Goal: Task Accomplishment & Management: Use online tool/utility

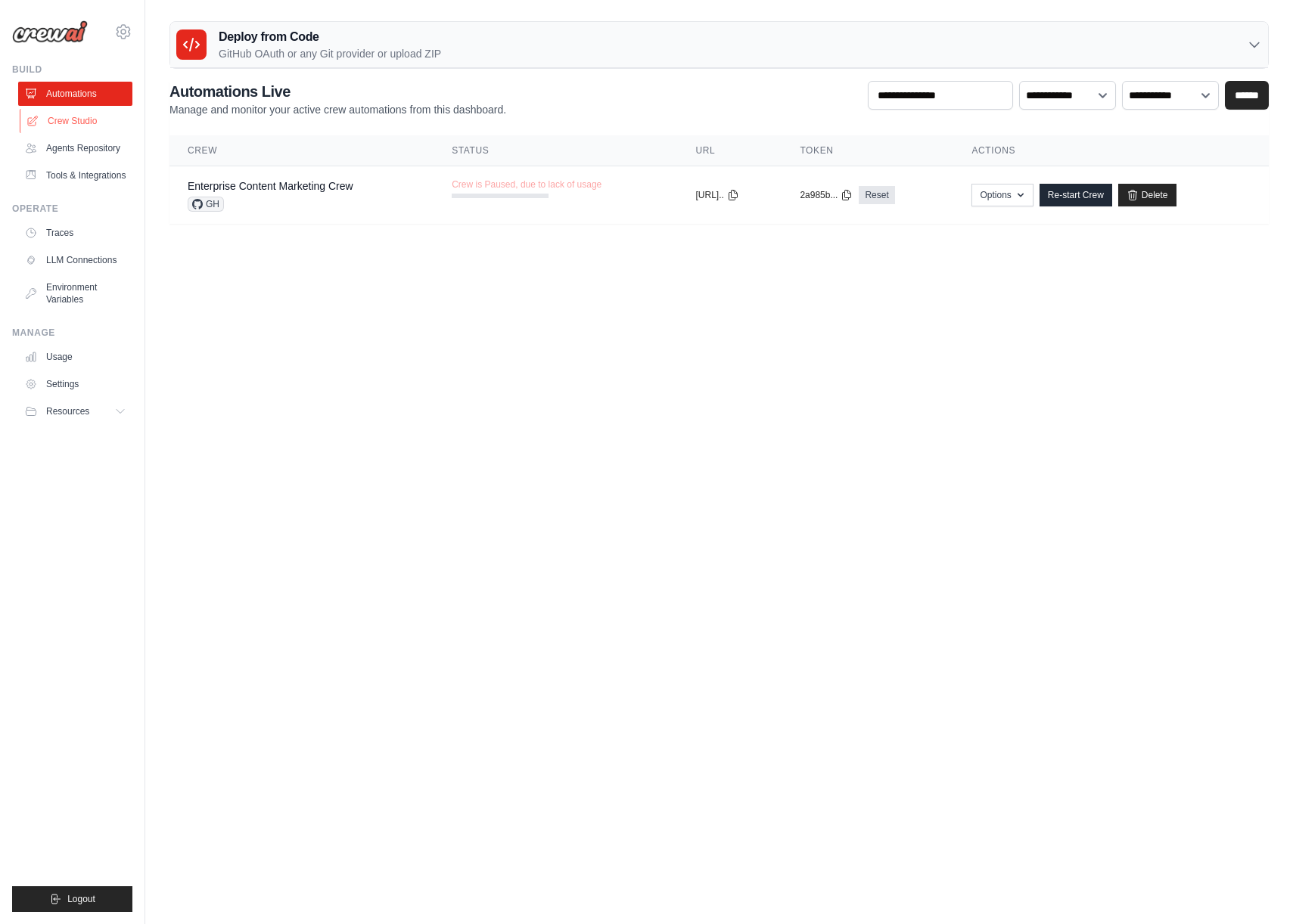
click at [59, 120] on link "Crew Studio" at bounding box center [77, 121] width 114 height 25
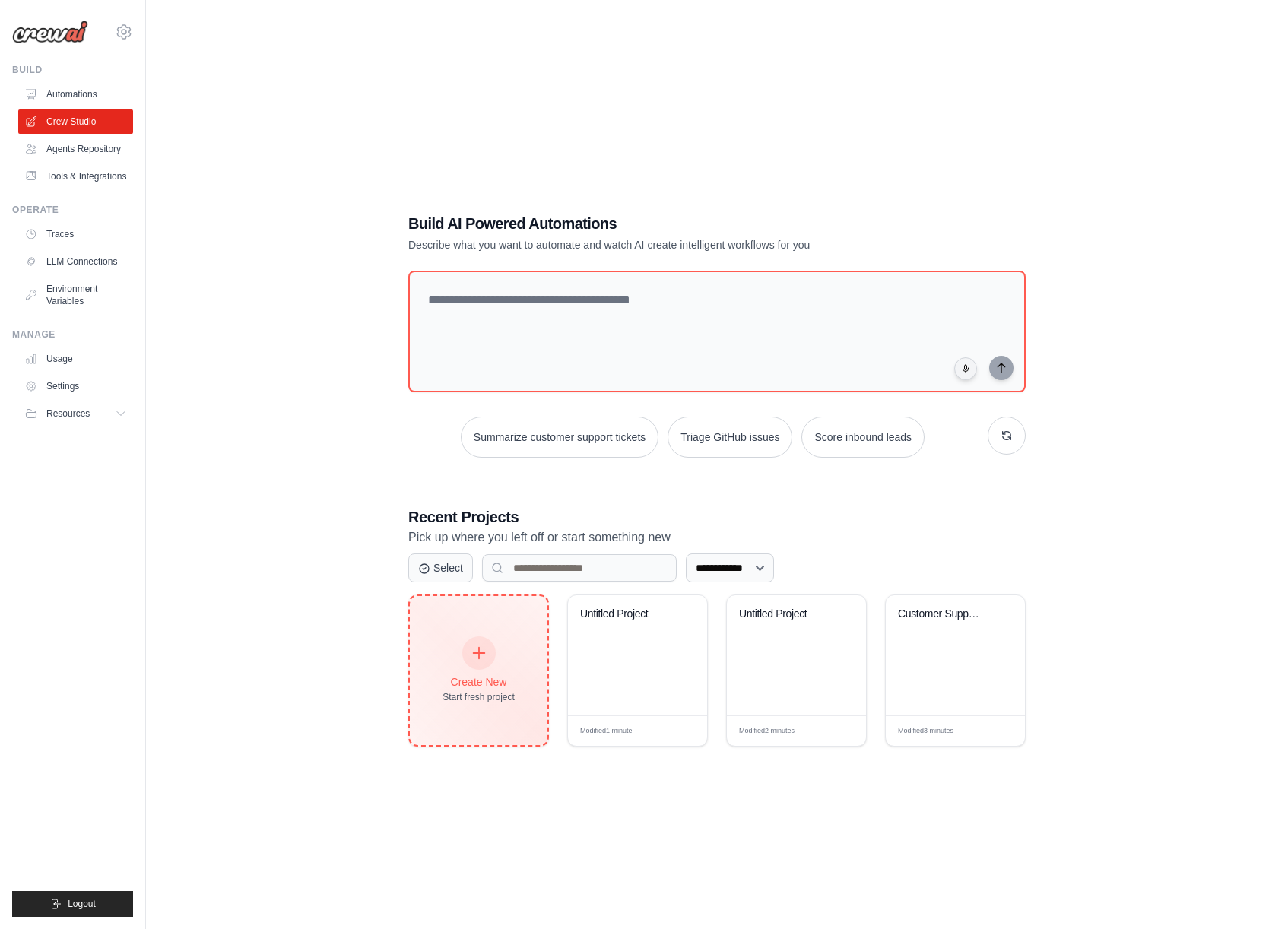
click at [476, 674] on div "Create New" at bounding box center [479, 681] width 73 height 15
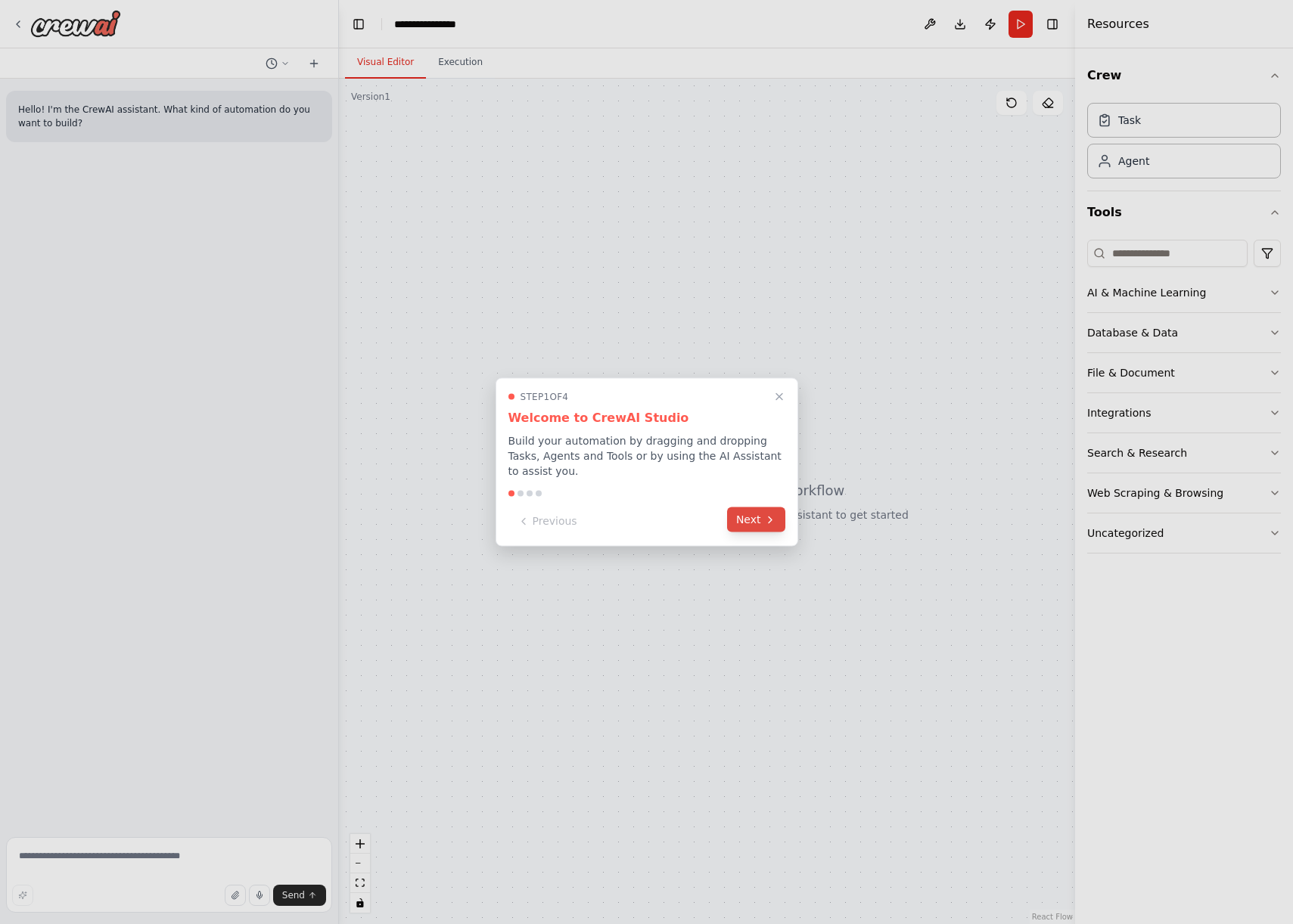
click at [750, 521] on button "Next" at bounding box center [756, 520] width 58 height 25
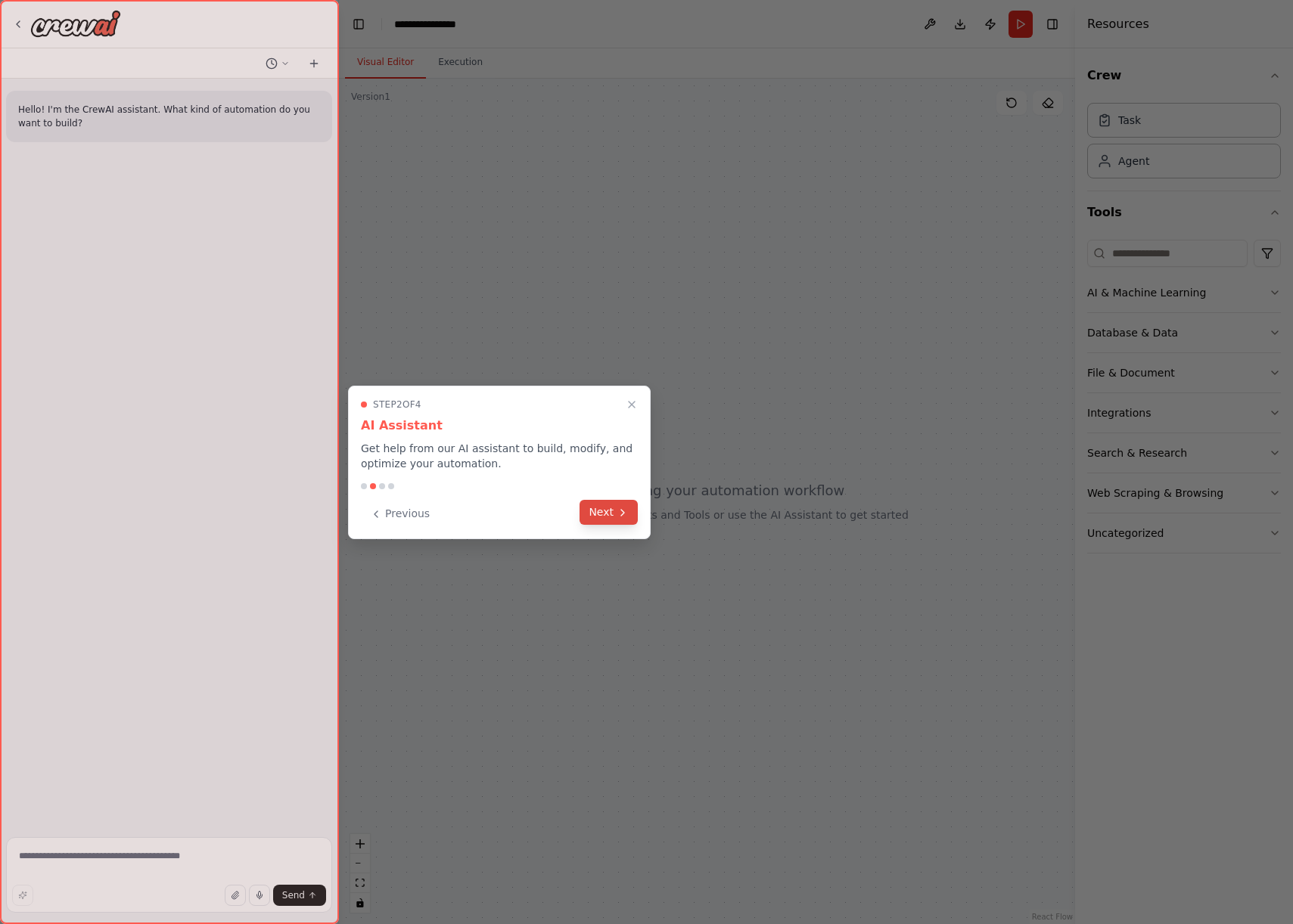
click at [614, 520] on button "Next" at bounding box center [608, 512] width 58 height 25
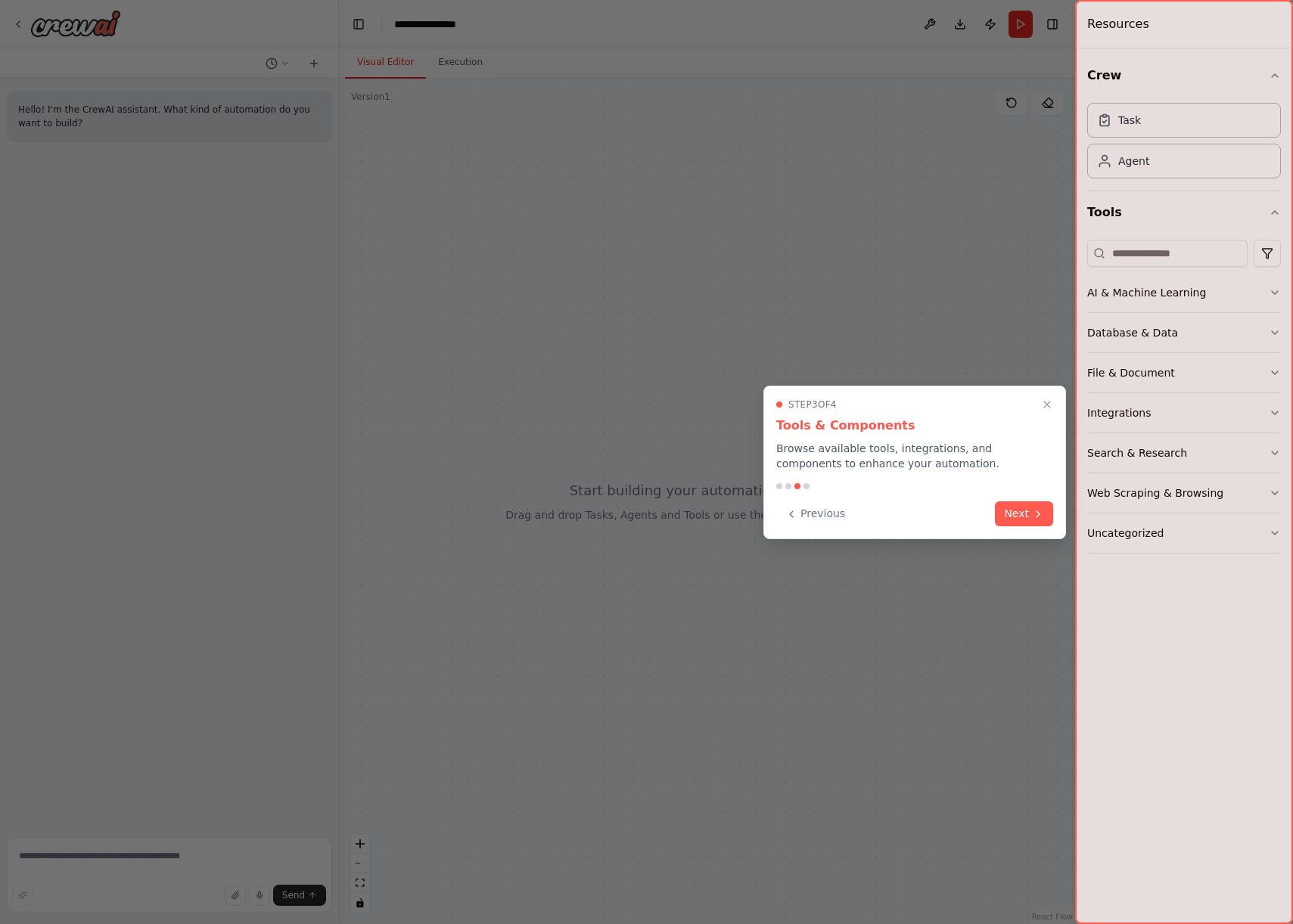
click at [1026, 517] on button "Next" at bounding box center [1024, 514] width 58 height 25
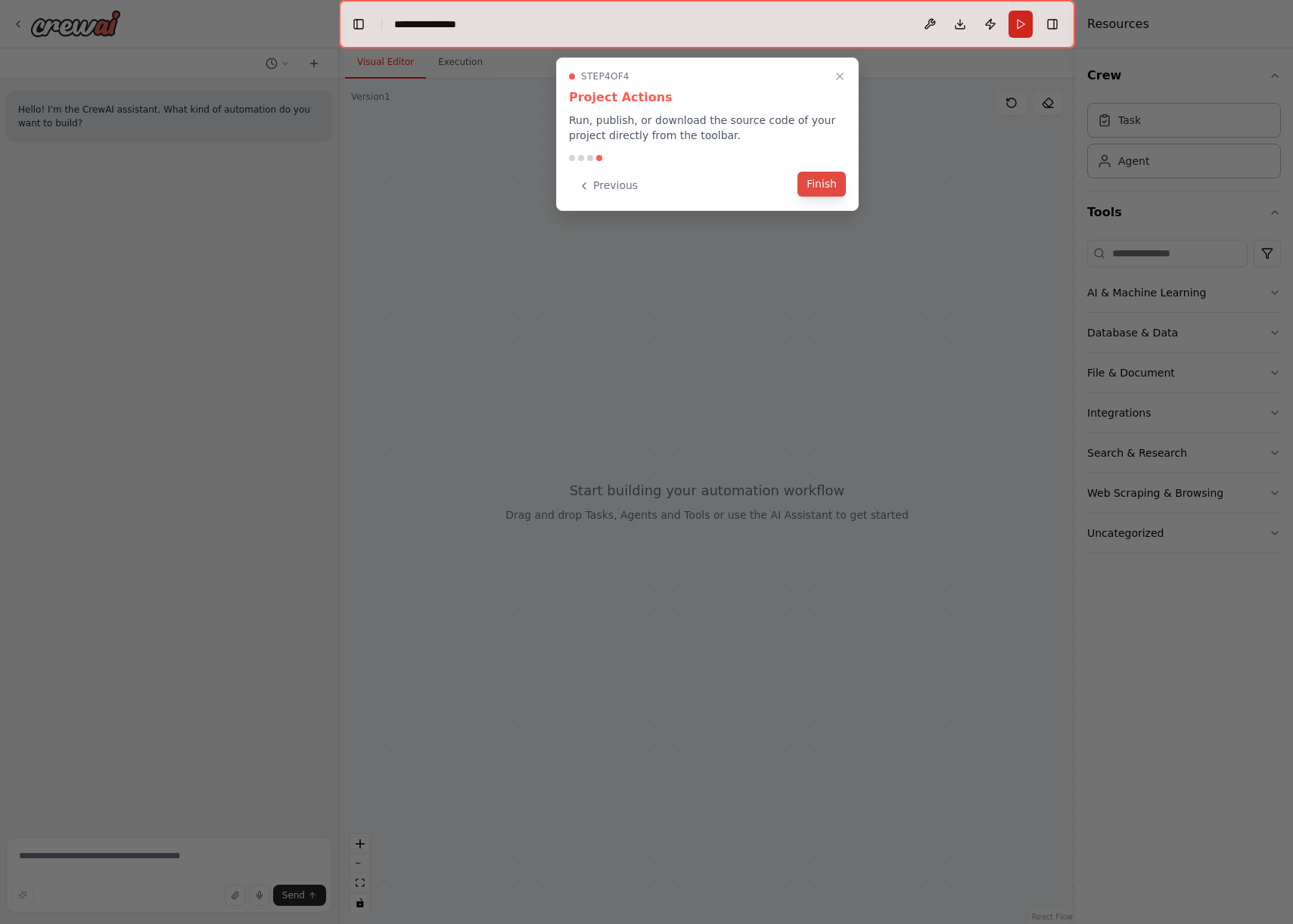
click at [822, 186] on button "Finish" at bounding box center [821, 184] width 48 height 25
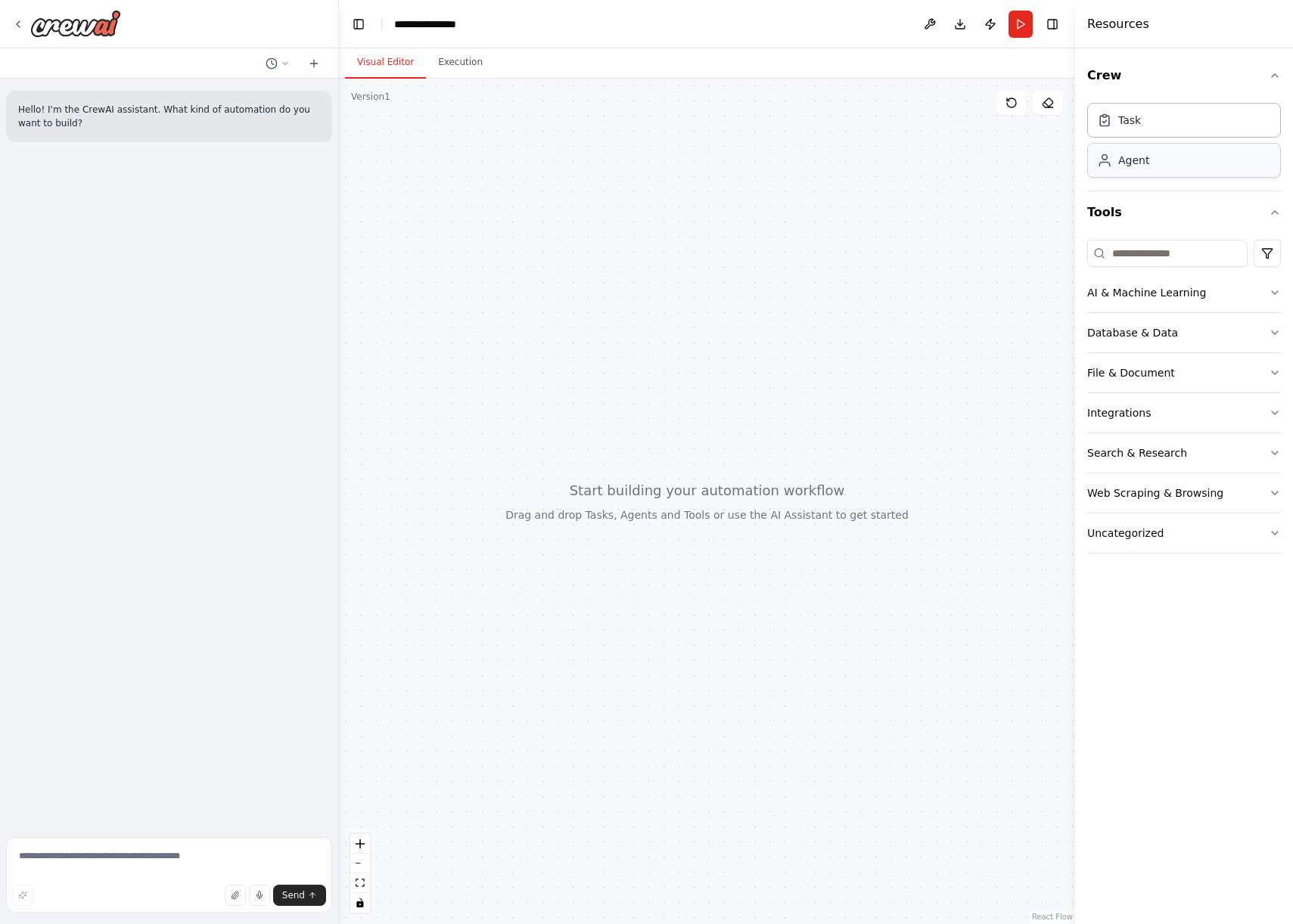
click at [1178, 161] on div "Agent" at bounding box center [1184, 160] width 194 height 35
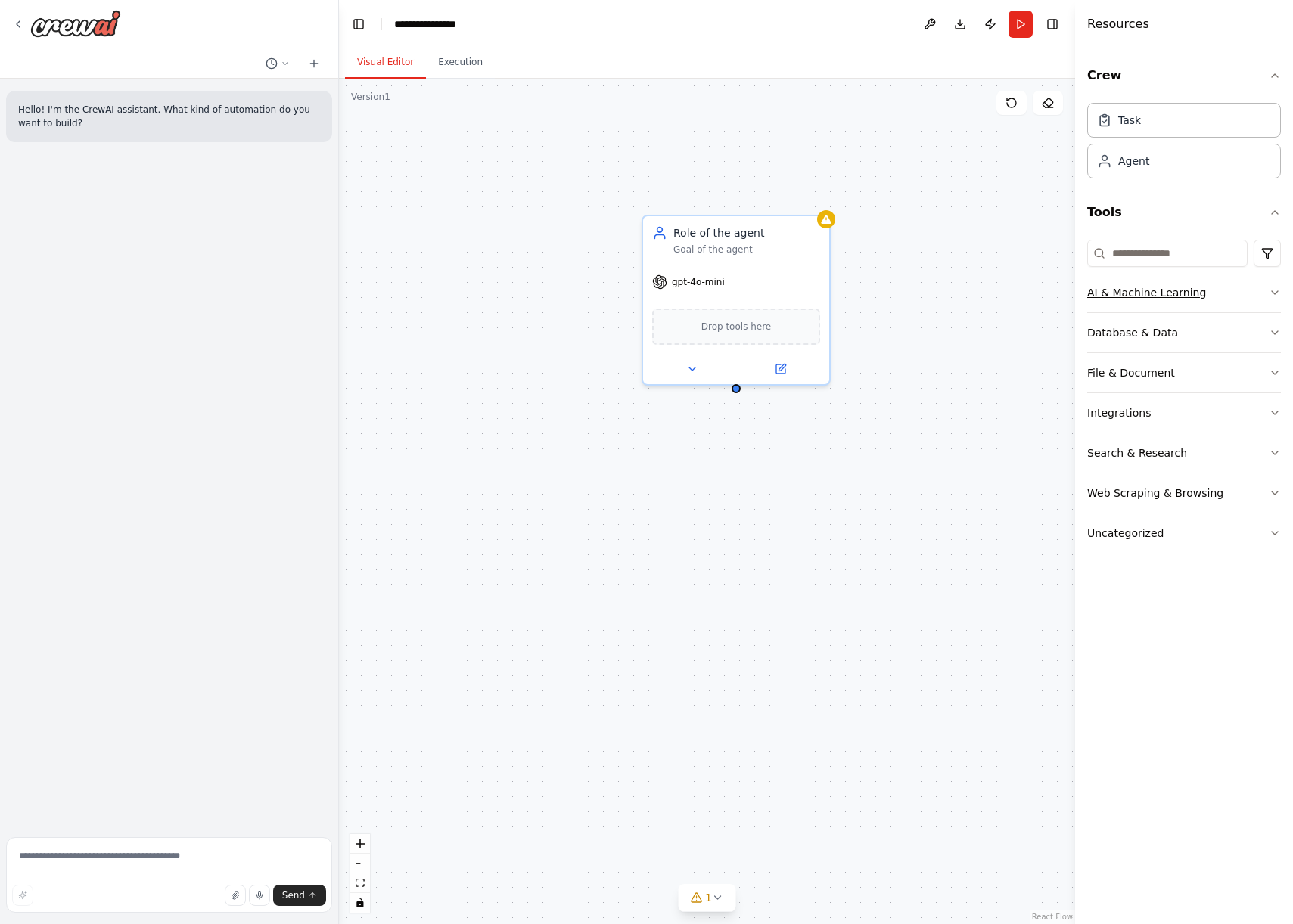
click at [1156, 295] on div "AI & Machine Learning" at bounding box center [1146, 292] width 119 height 15
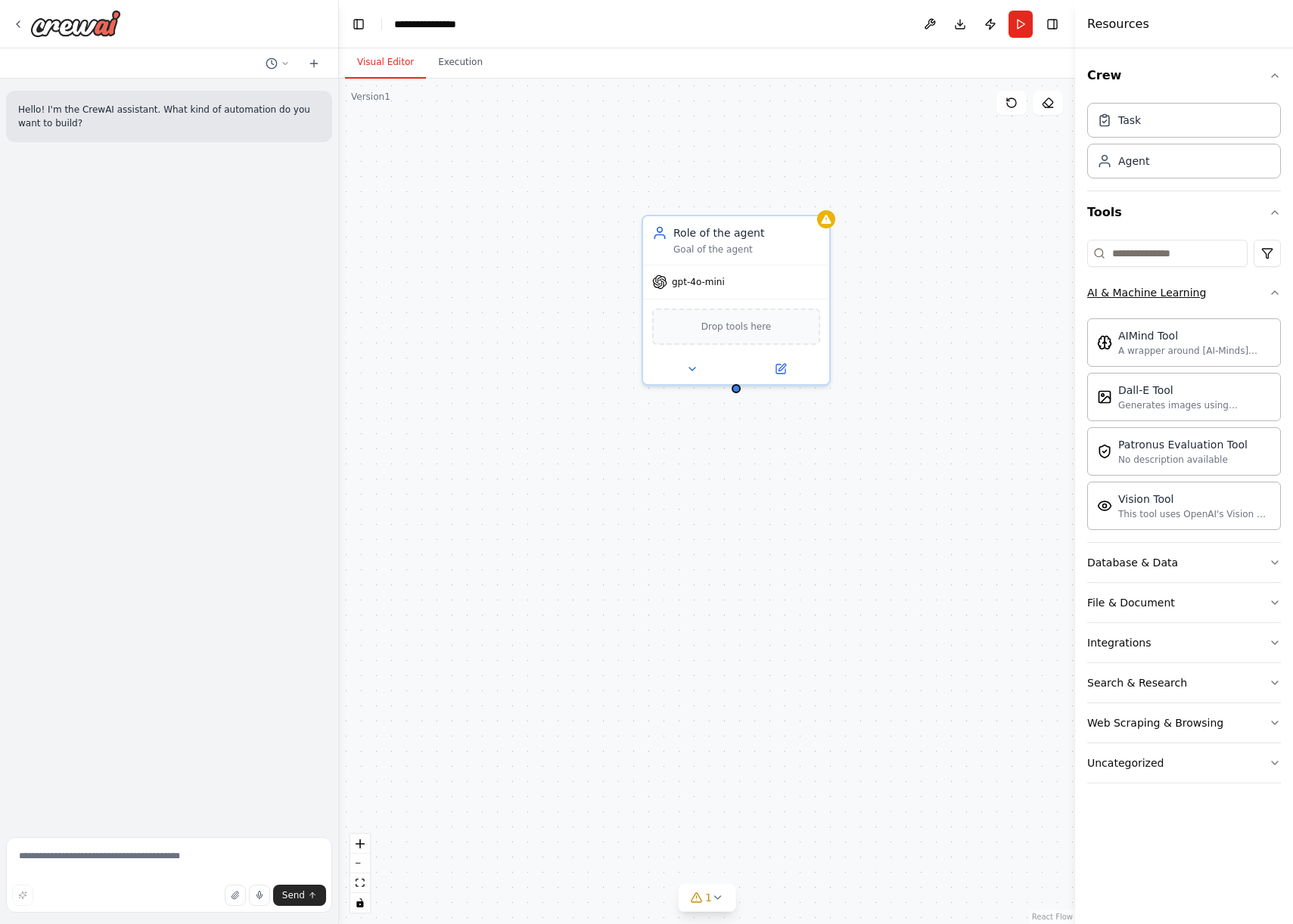
click at [1156, 295] on div "AI & Machine Learning" at bounding box center [1146, 292] width 119 height 15
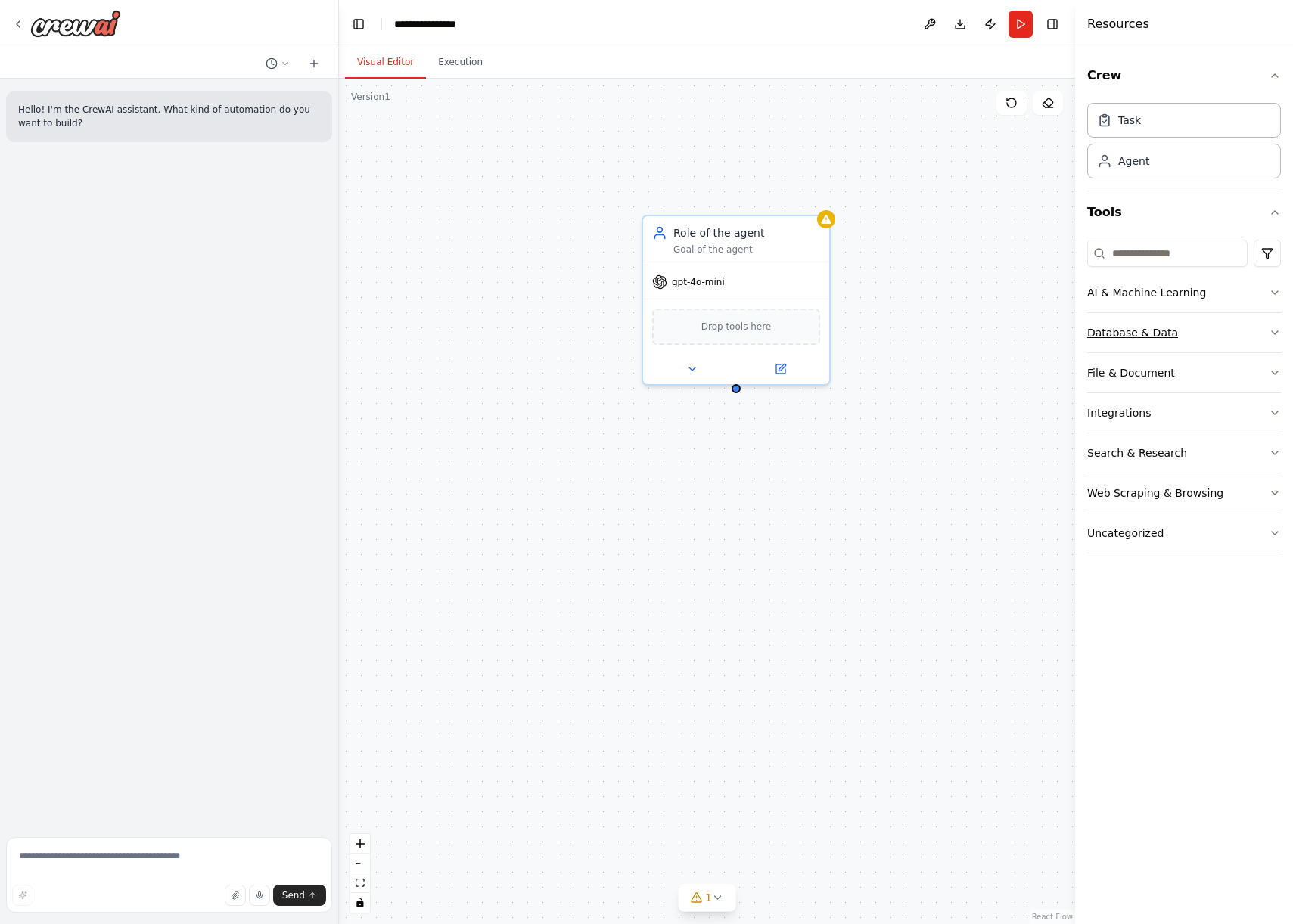
click at [1160, 326] on div "Database & Data" at bounding box center [1132, 333] width 91 height 15
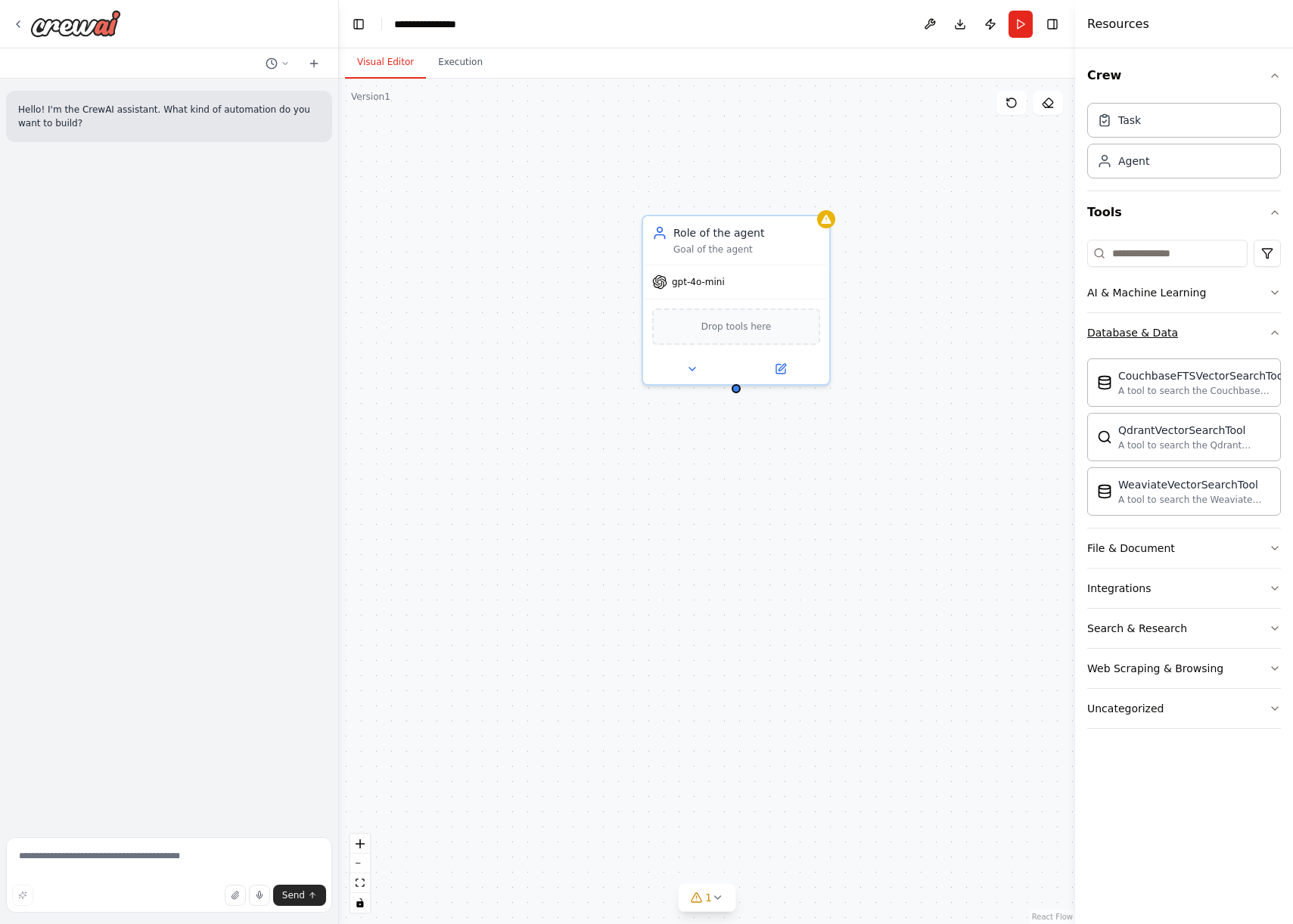
click at [1160, 326] on div "Database & Data" at bounding box center [1132, 333] width 91 height 15
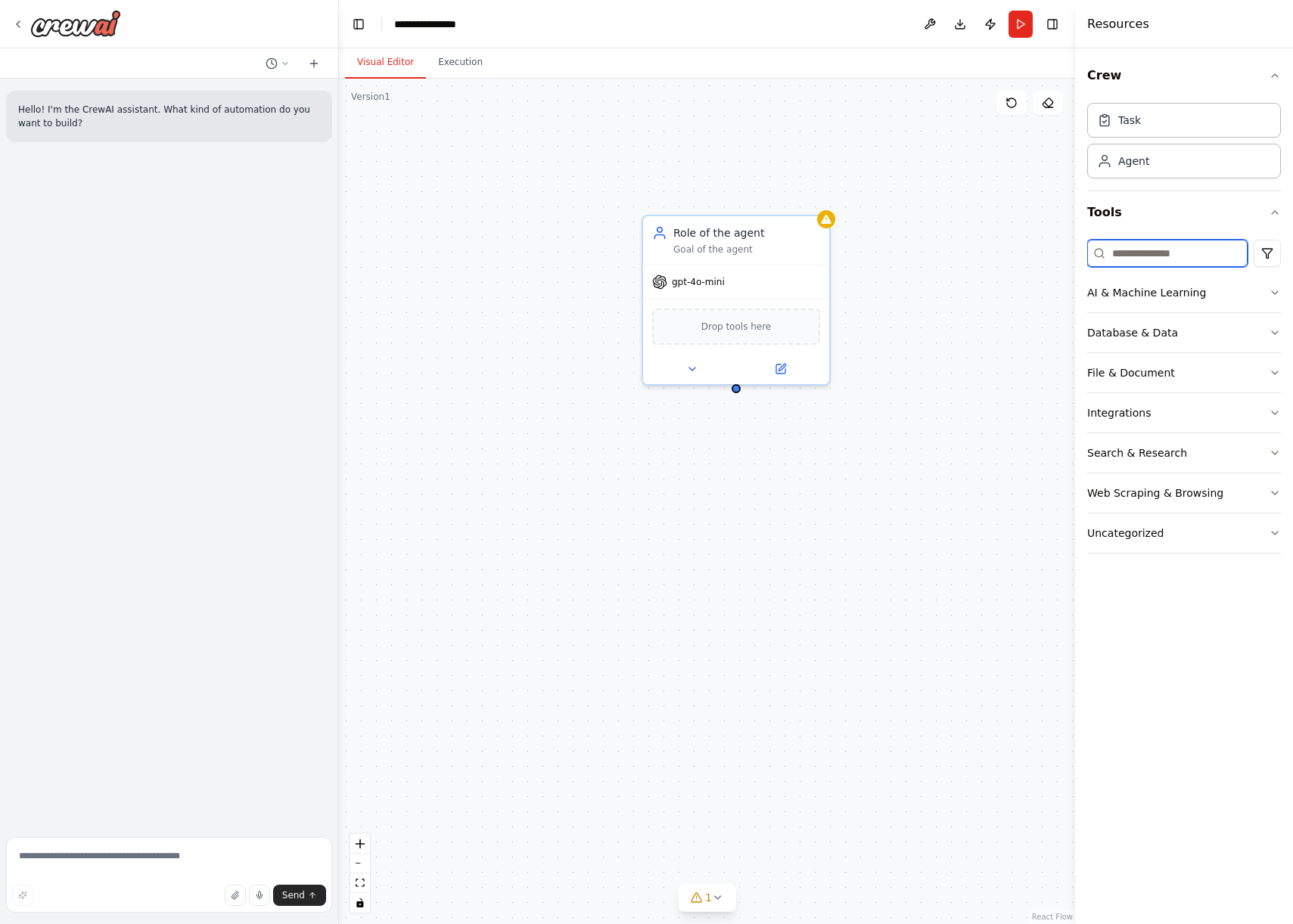
click at [1158, 257] on input at bounding box center [1167, 253] width 160 height 27
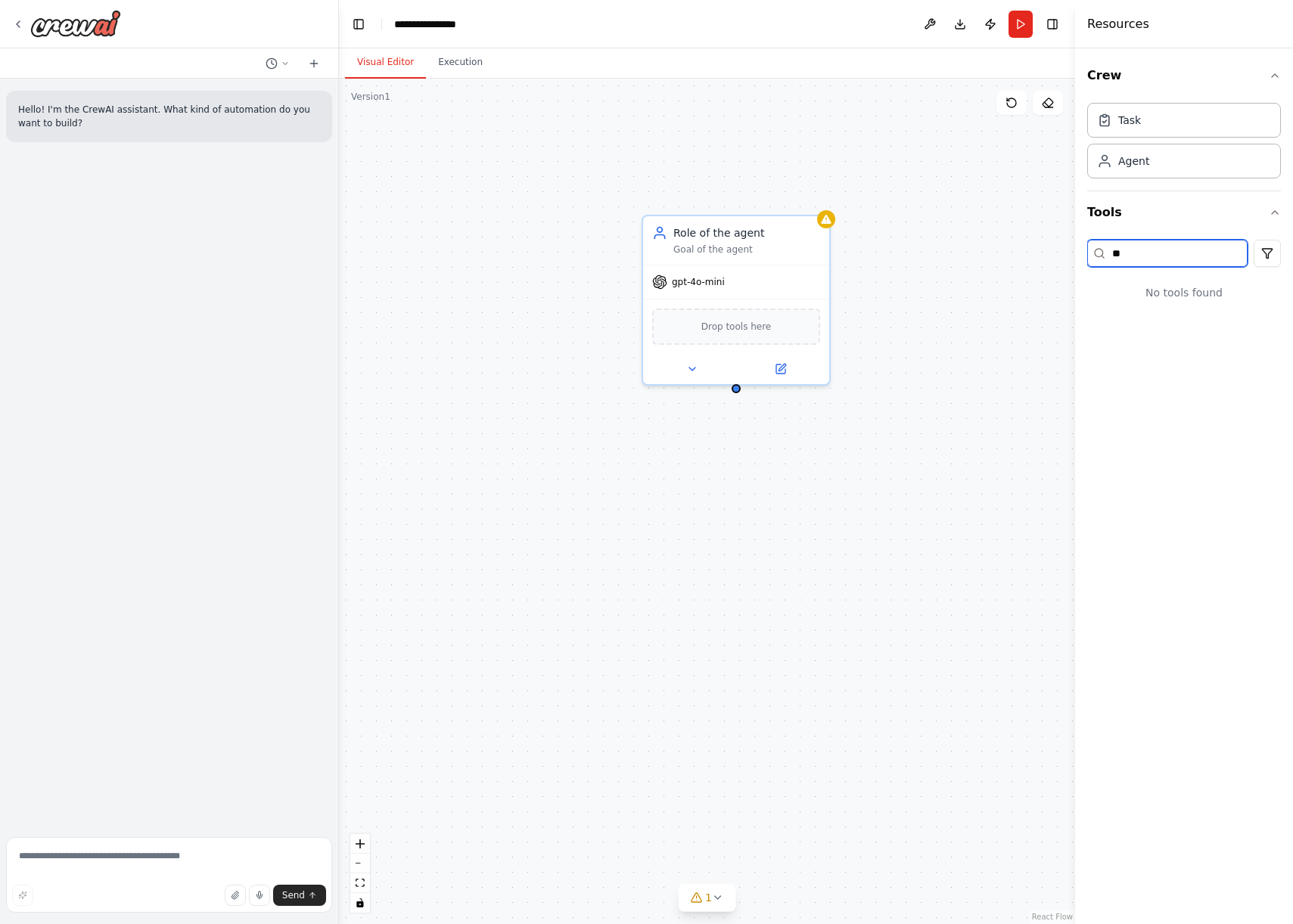
type input "*"
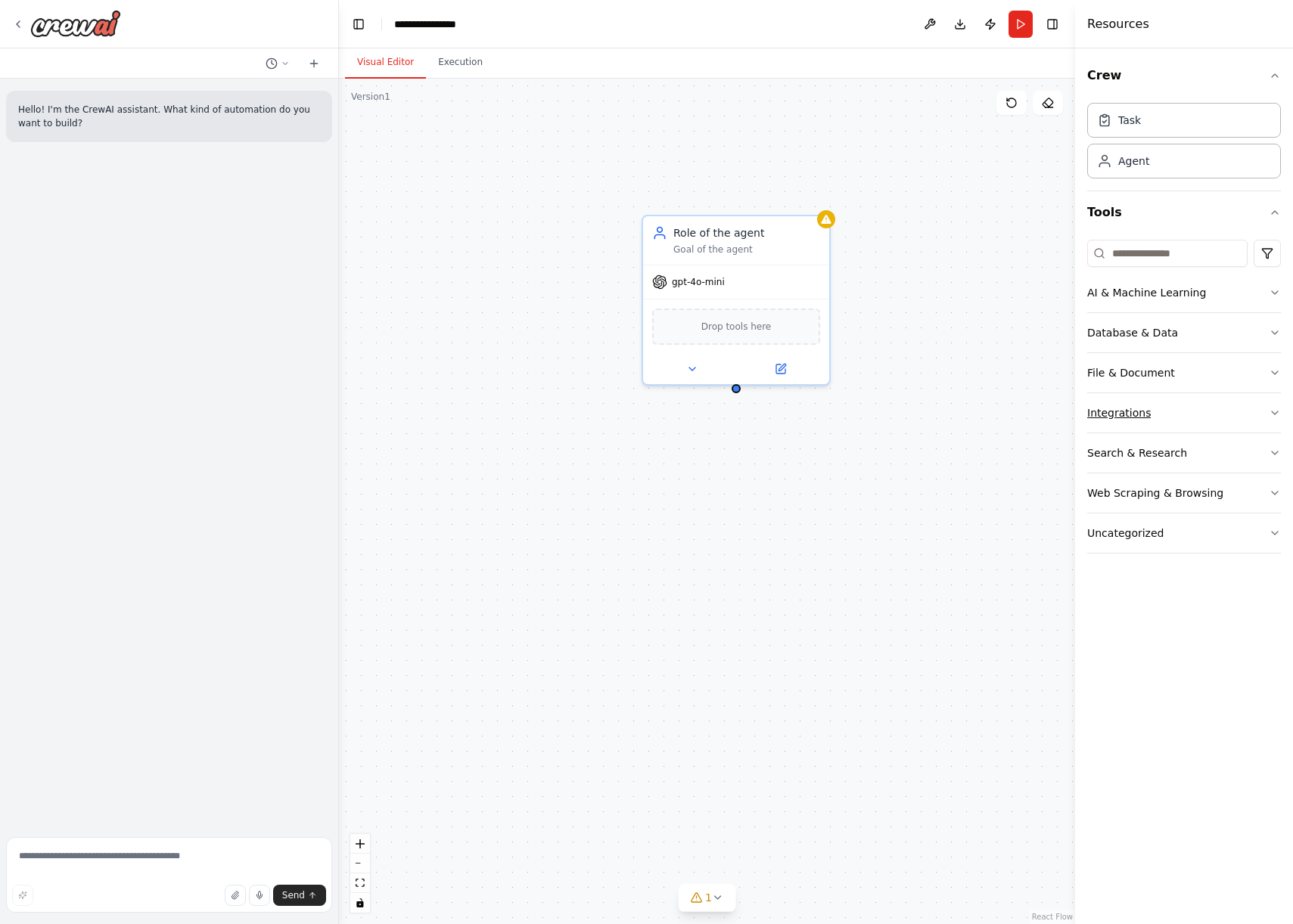
click at [1142, 412] on div "Integrations" at bounding box center [1119, 413] width 63 height 15
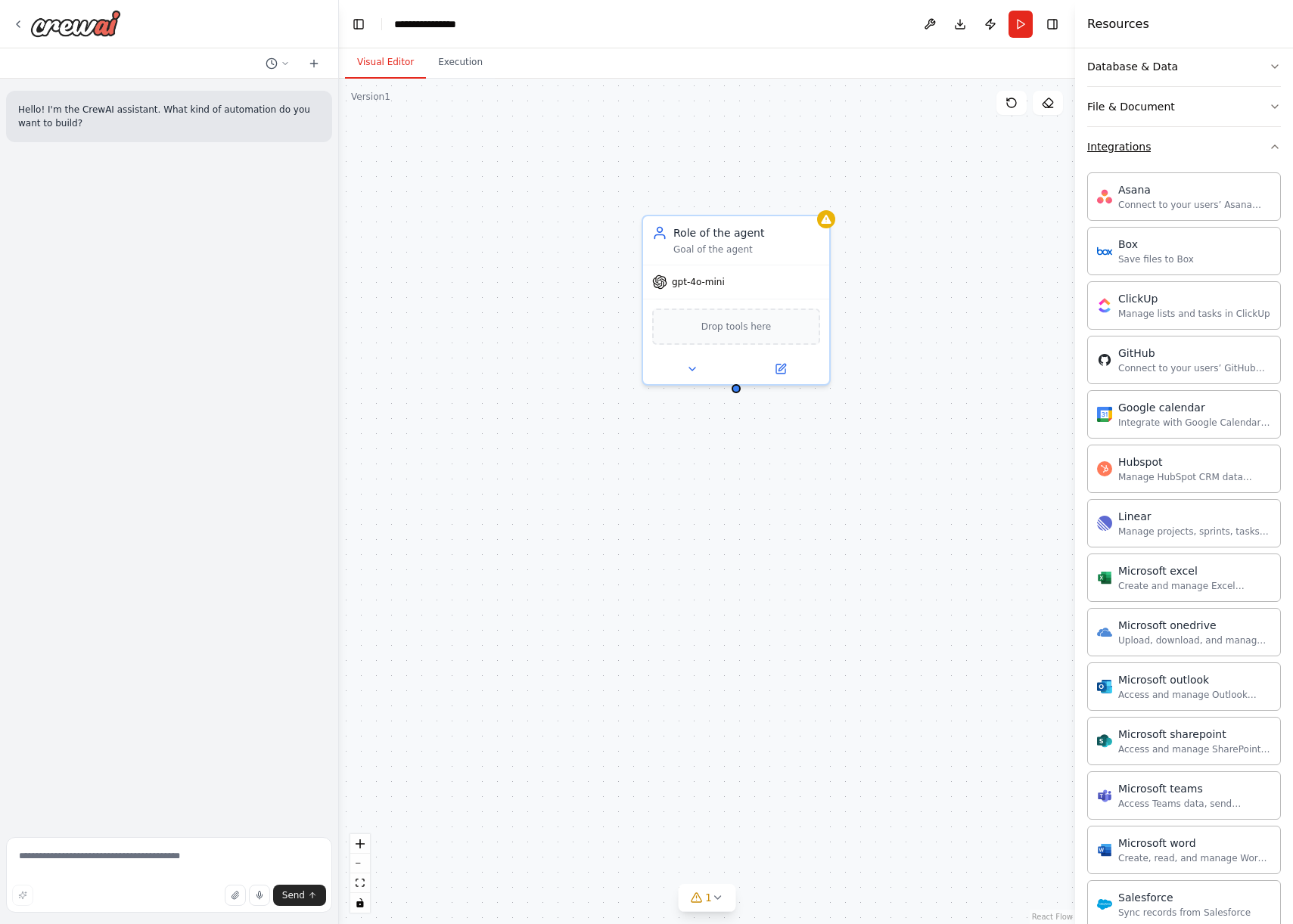
scroll to position [140, 0]
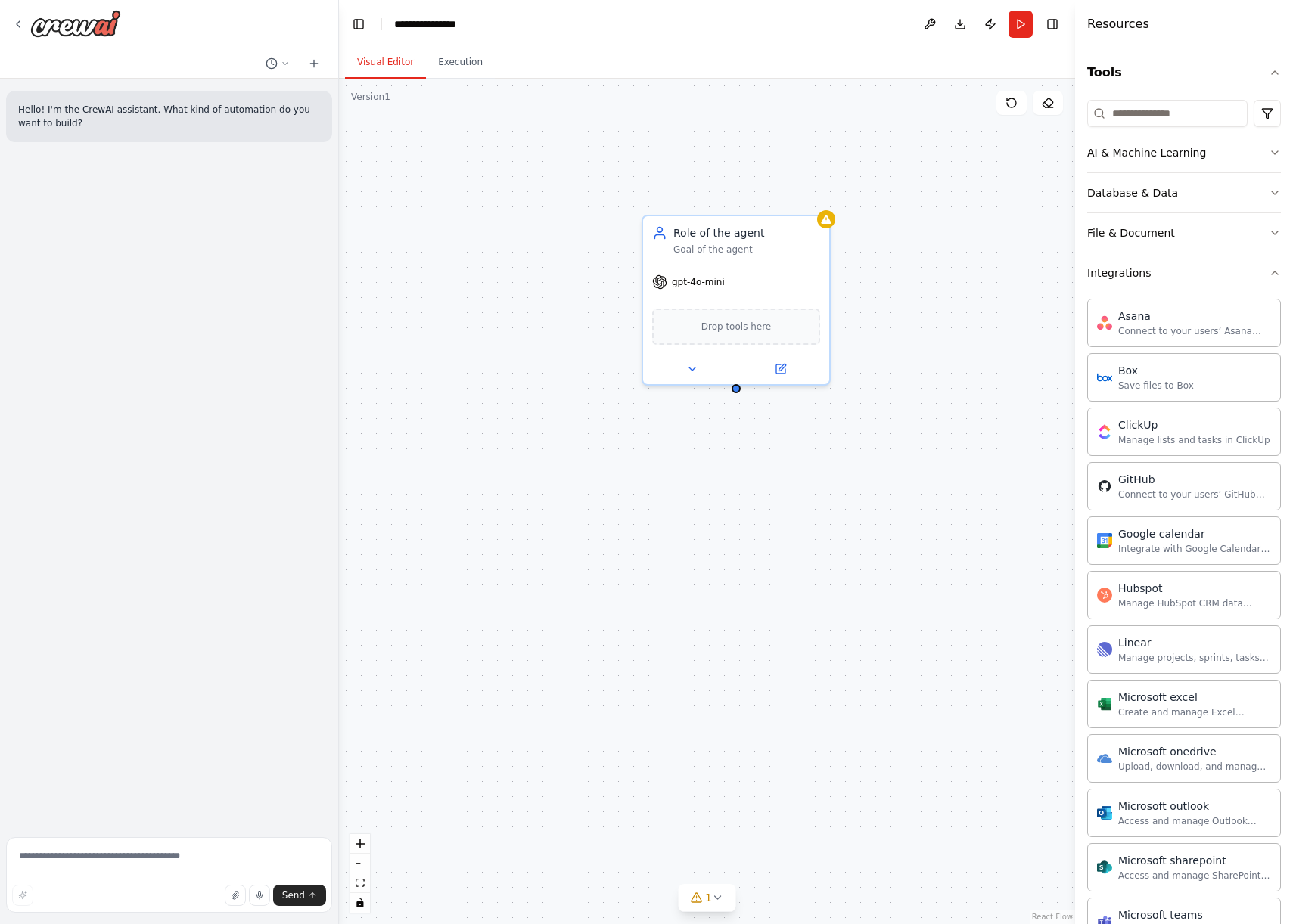
click at [1154, 285] on button "Integrations" at bounding box center [1184, 273] width 194 height 40
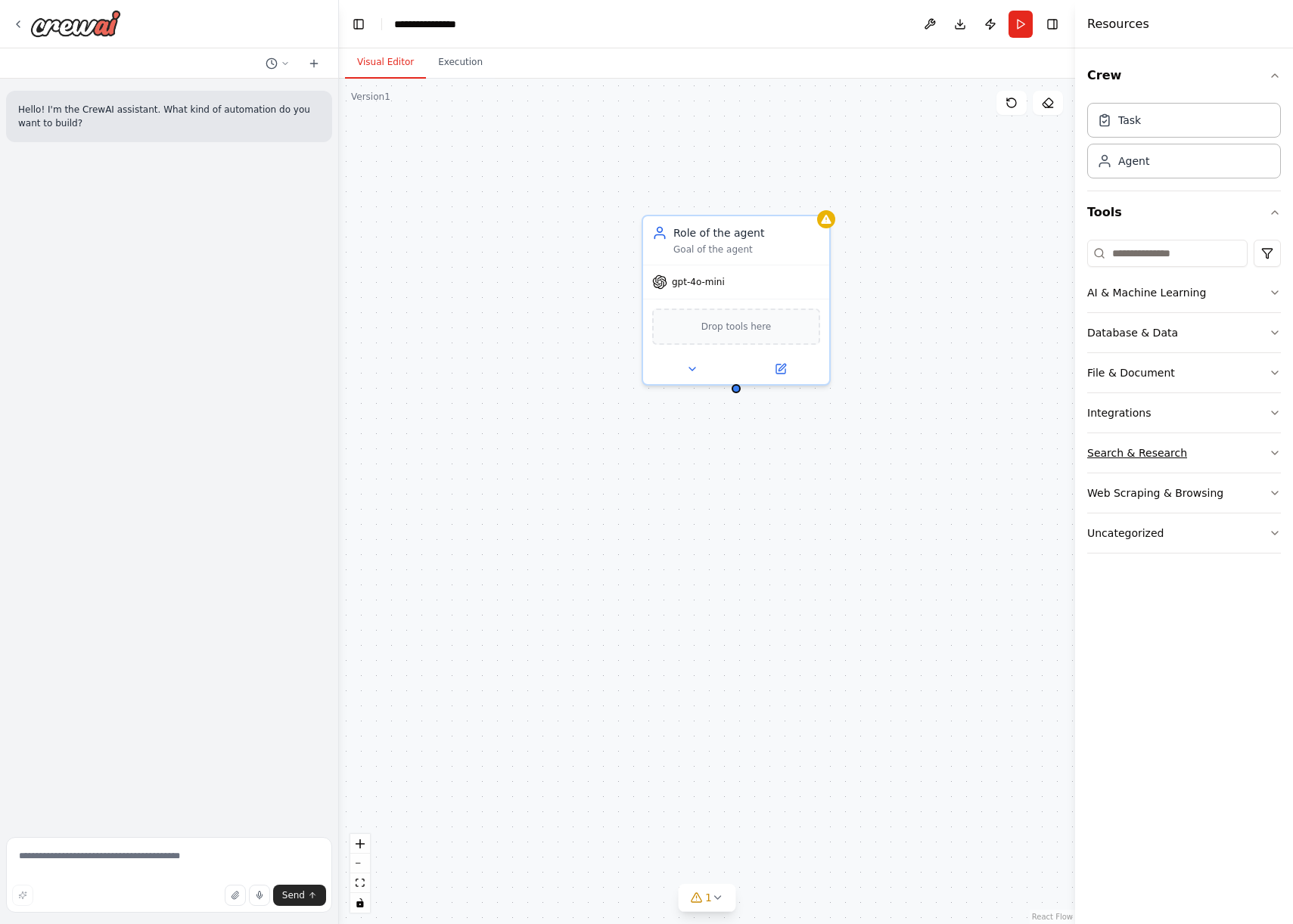
click at [1151, 453] on div "Search & Research" at bounding box center [1136, 452] width 99 height 15
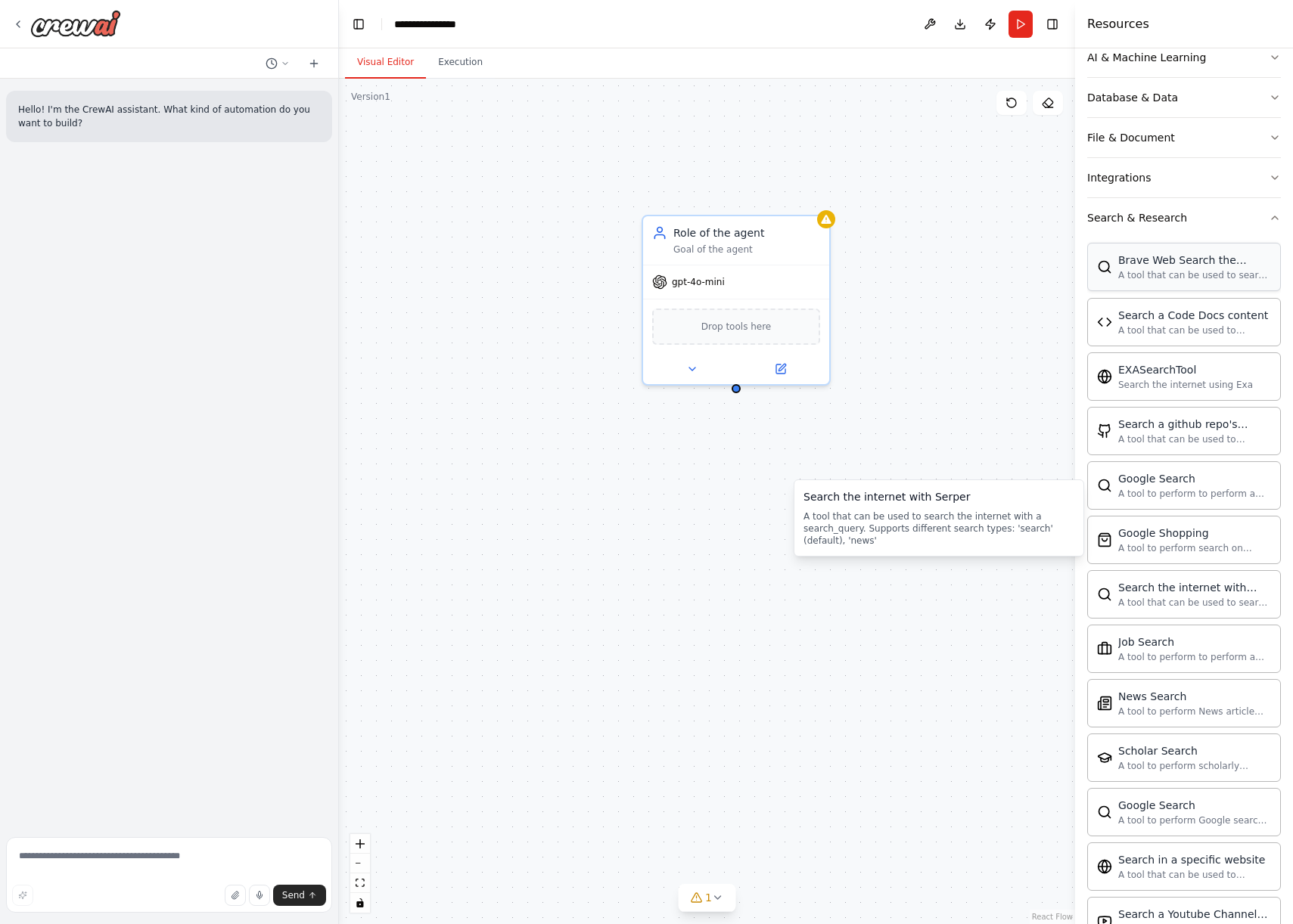
scroll to position [165, 0]
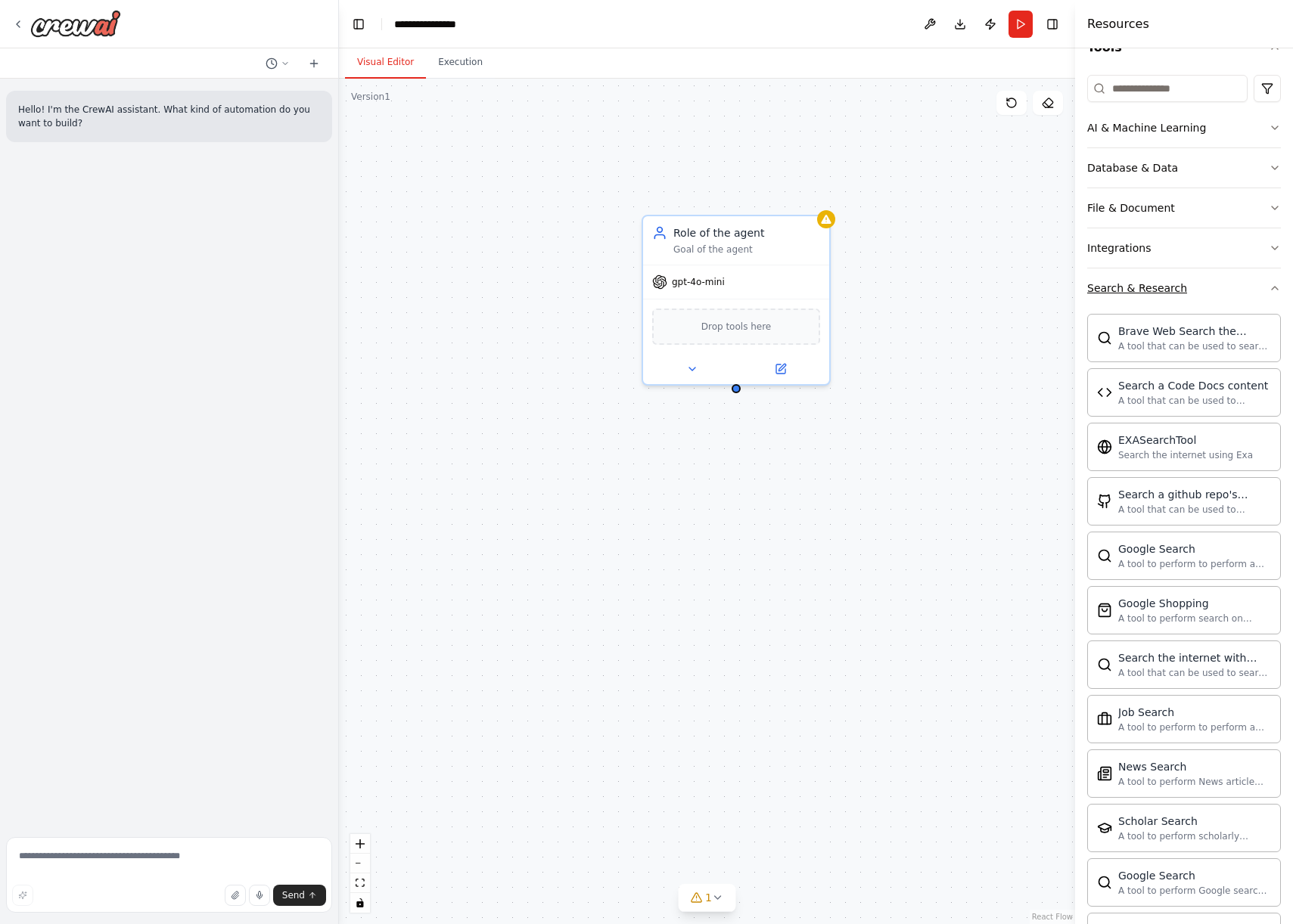
click at [1140, 283] on div "Search & Research" at bounding box center [1136, 288] width 99 height 15
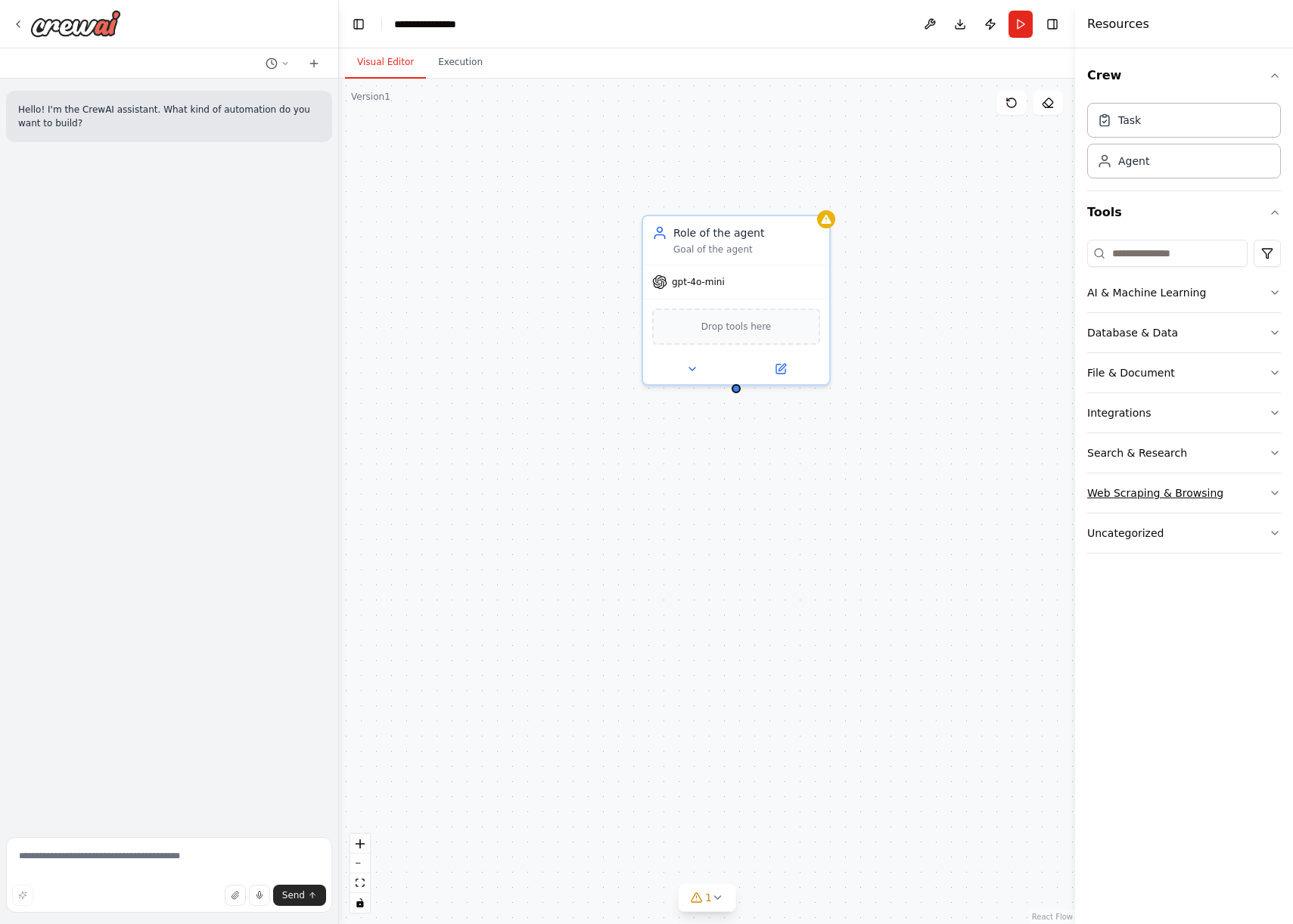
click at [1166, 497] on div "Web Scraping & Browsing" at bounding box center [1155, 493] width 136 height 15
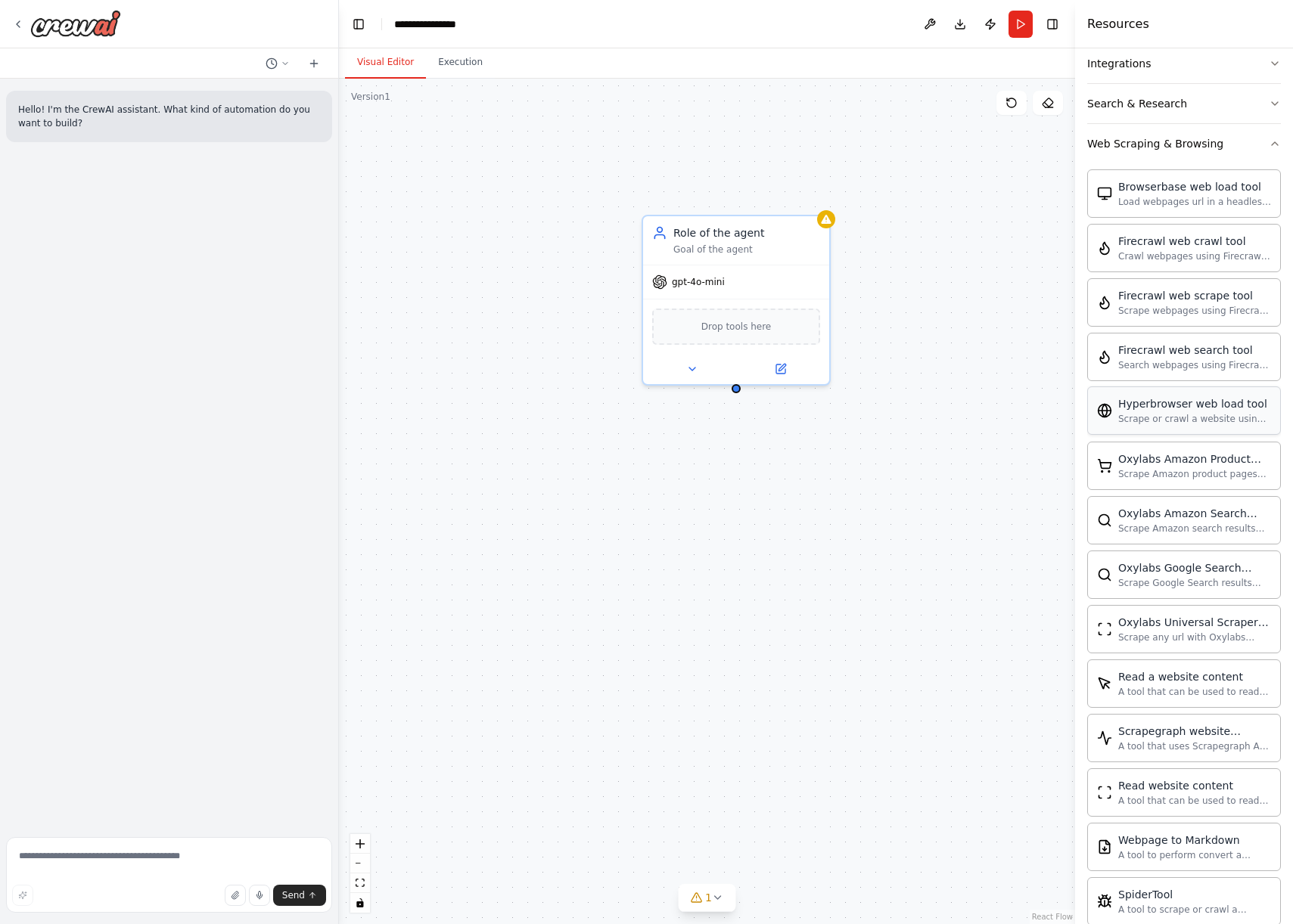
scroll to position [323, 0]
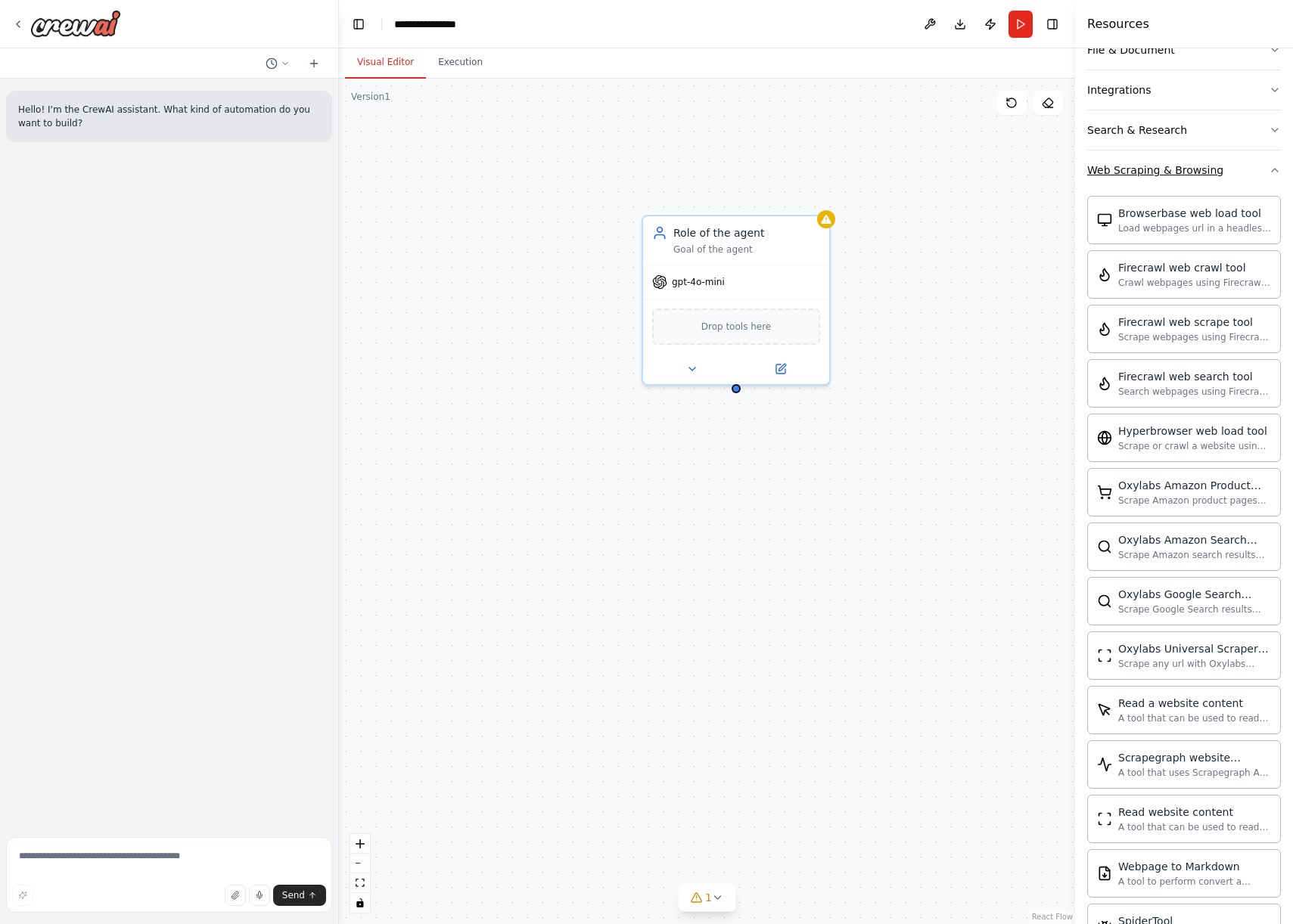
click at [1136, 169] on div "Web Scraping & Browsing" at bounding box center [1155, 170] width 136 height 15
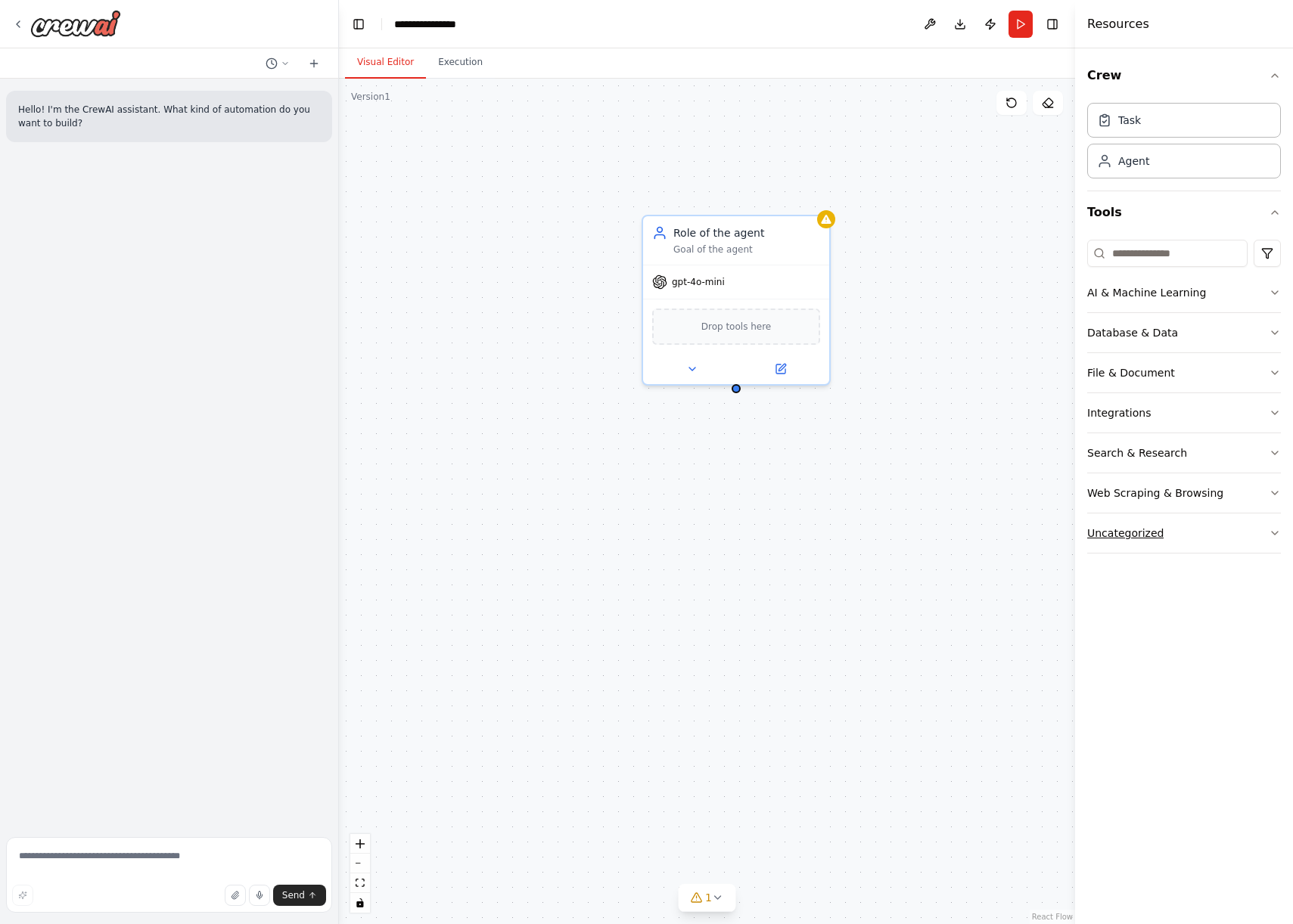
click at [1139, 532] on div "Uncategorized" at bounding box center [1125, 532] width 77 height 15
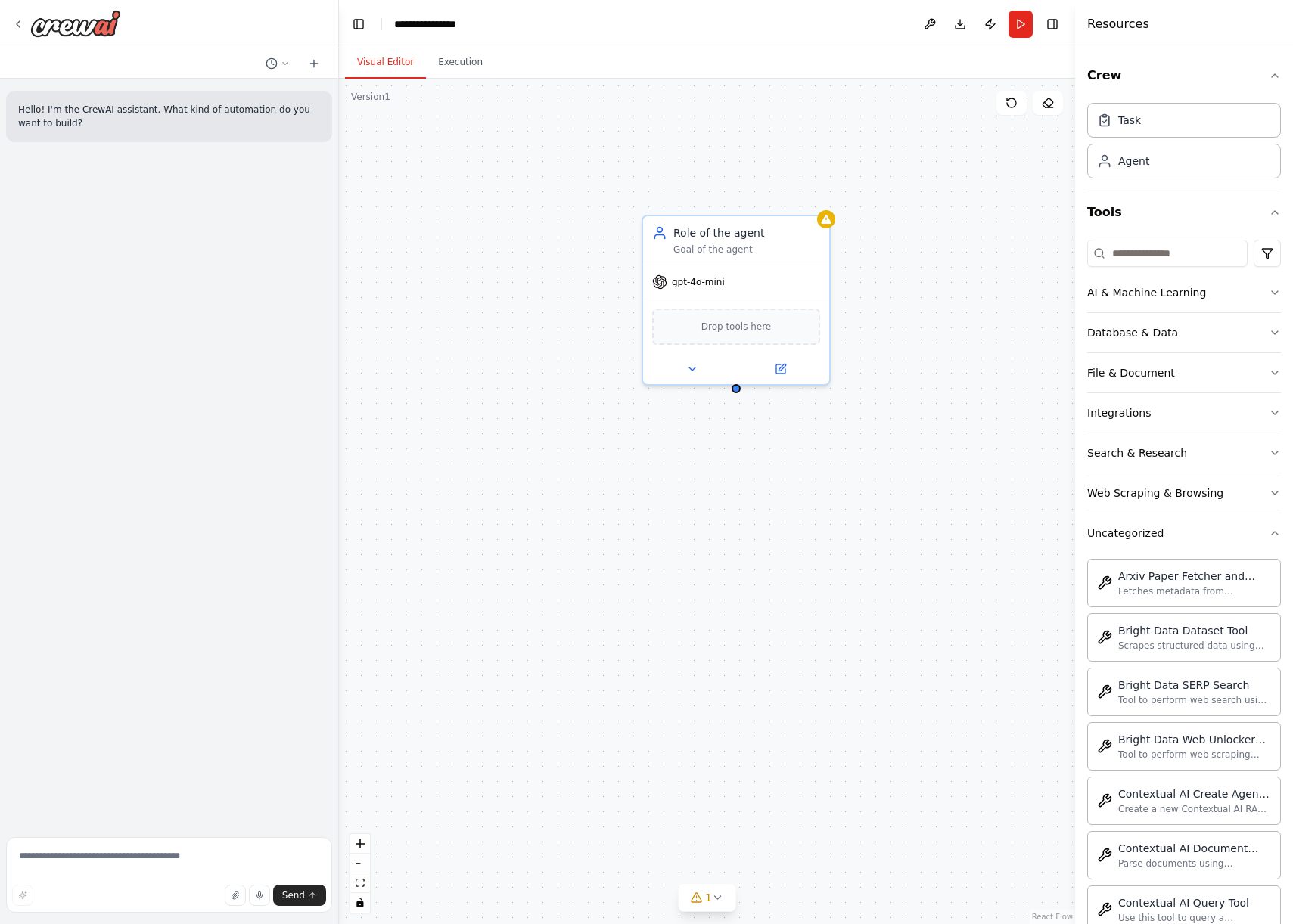
click at [1139, 532] on div "Uncategorized" at bounding box center [1125, 532] width 77 height 15
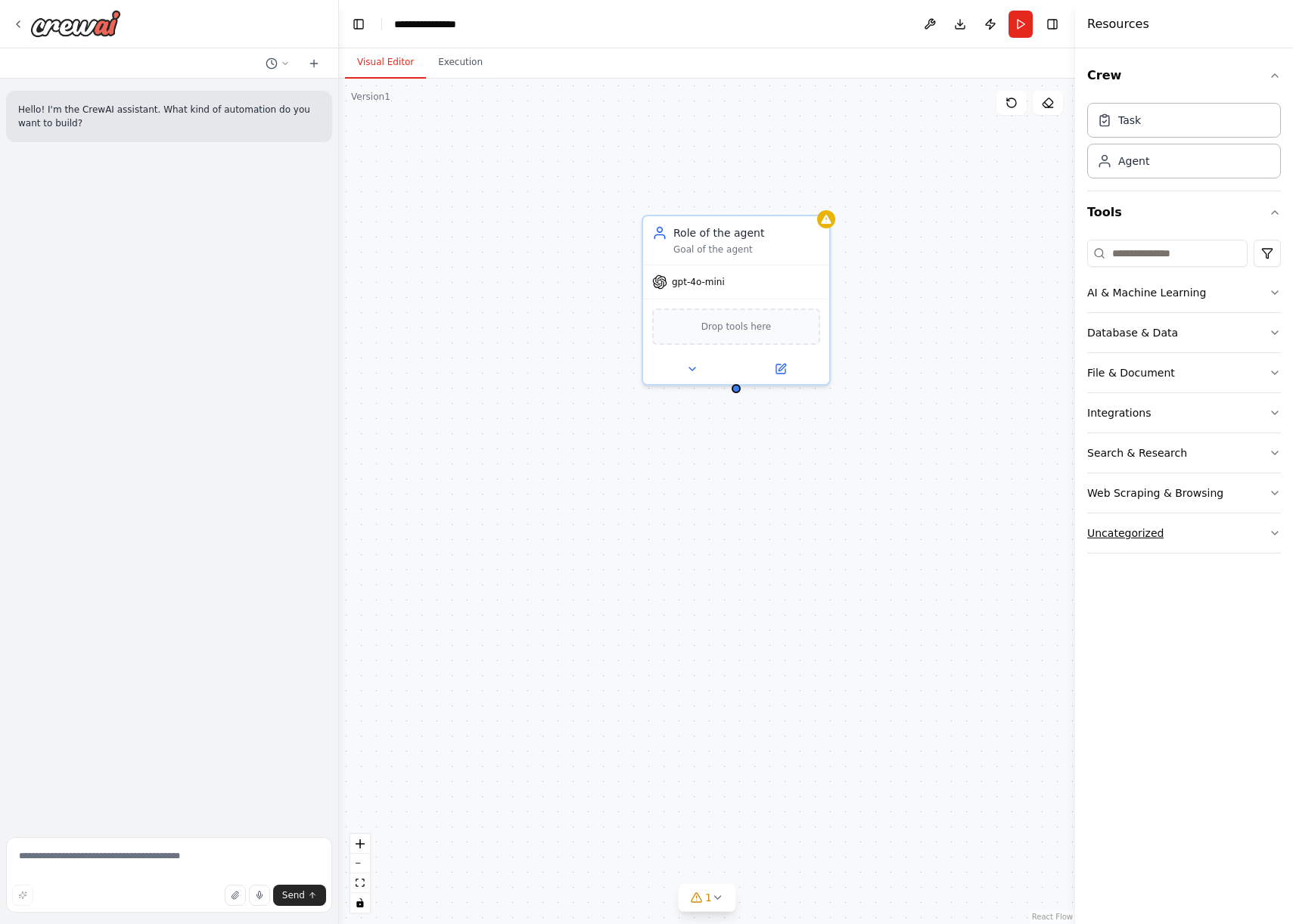
click at [1136, 525] on div "Uncategorized" at bounding box center [1125, 532] width 77 height 15
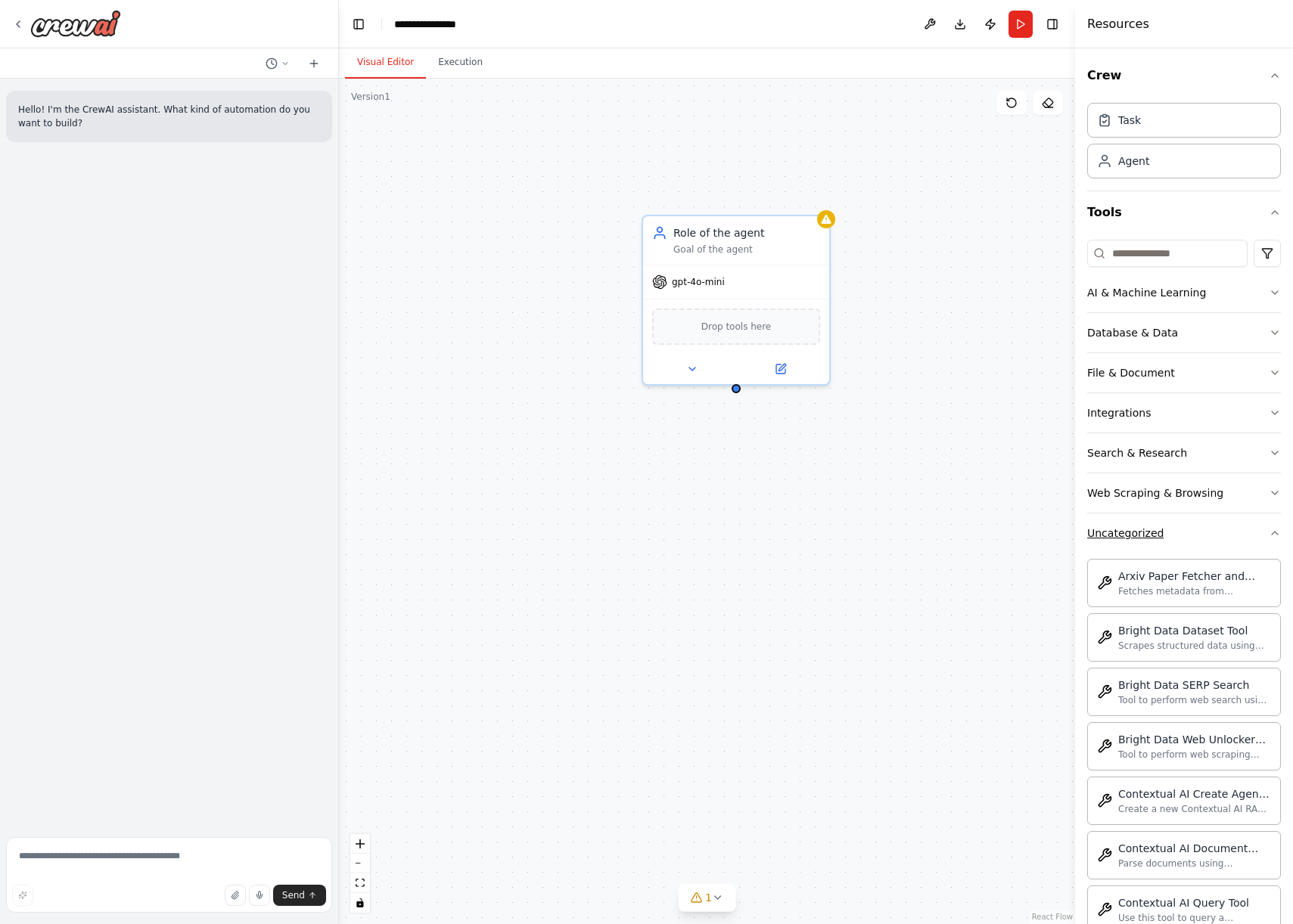
click at [1139, 529] on div "Uncategorized" at bounding box center [1125, 532] width 77 height 15
